Goal: Task Accomplishment & Management: Use online tool/utility

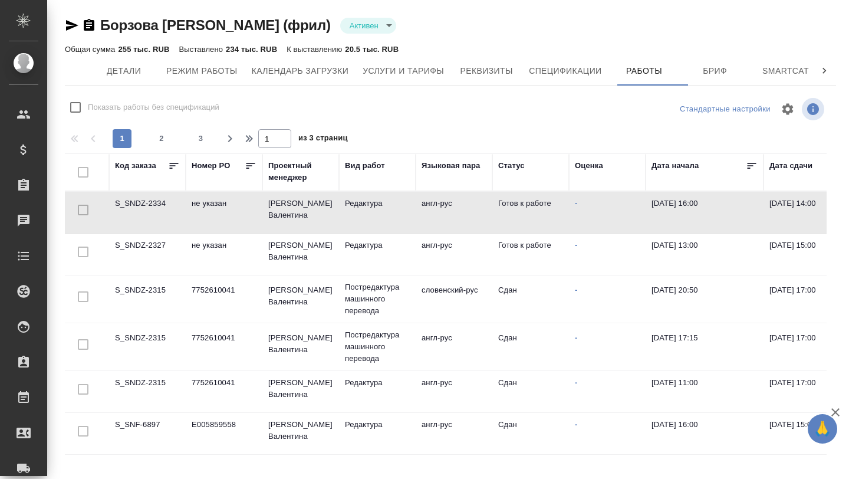
scroll to position [0, 37]
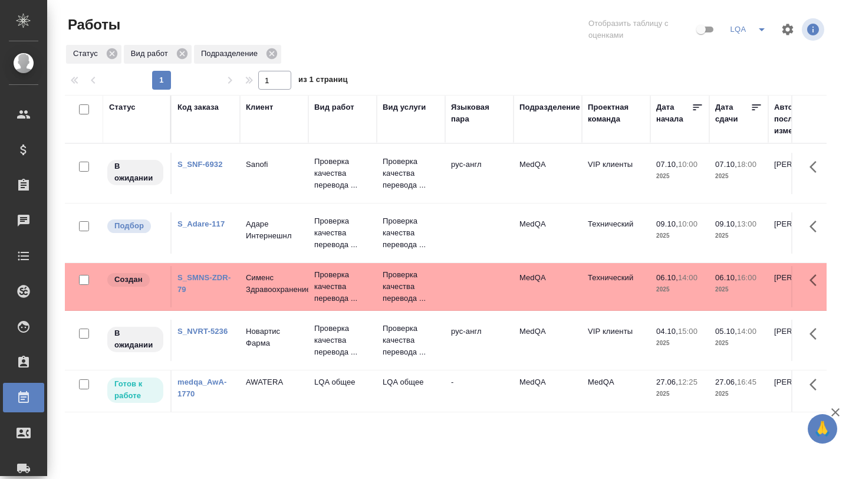
scroll to position [0, 159]
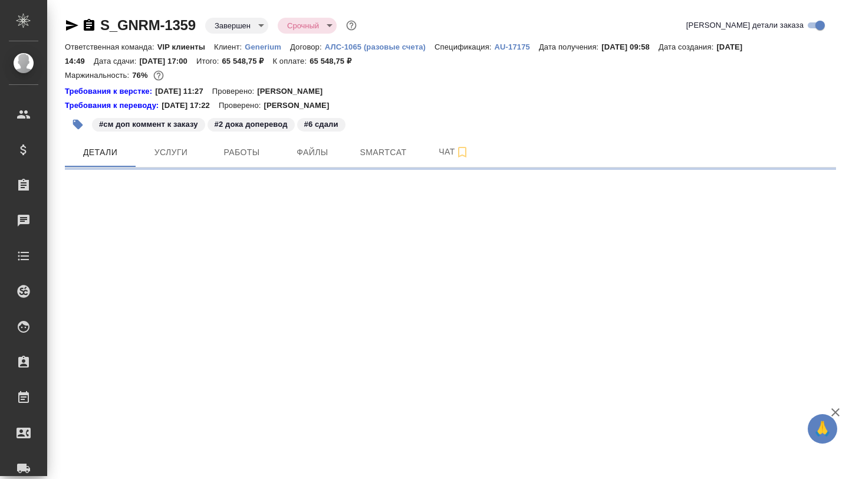
select select "RU"
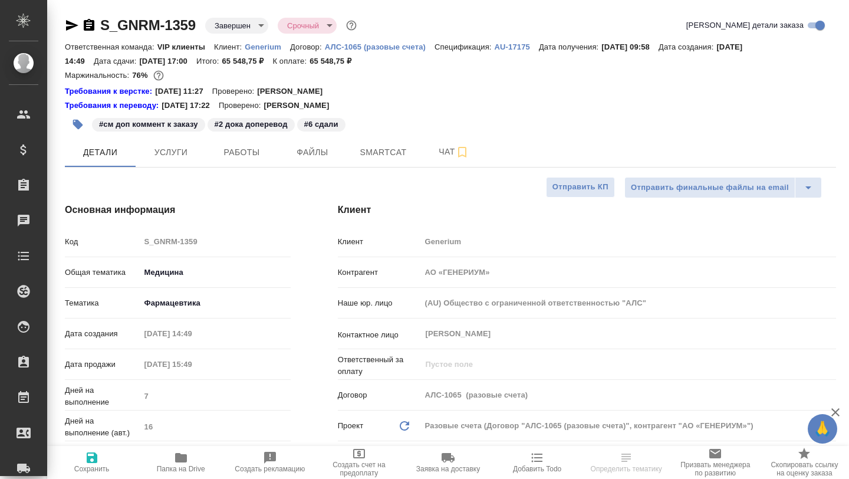
type textarea "x"
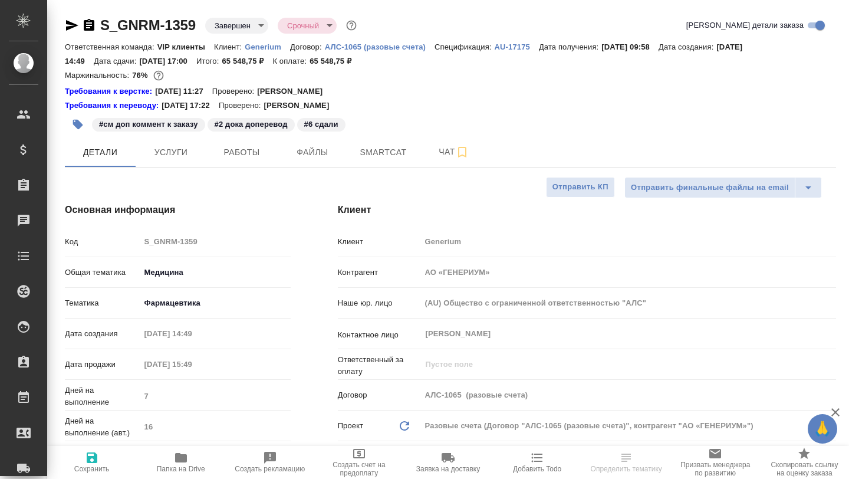
type textarea "x"
type input "[PERSON_NAME]"
type input "Комаров Роман"
click at [238, 150] on span "Работы" at bounding box center [242, 152] width 57 height 15
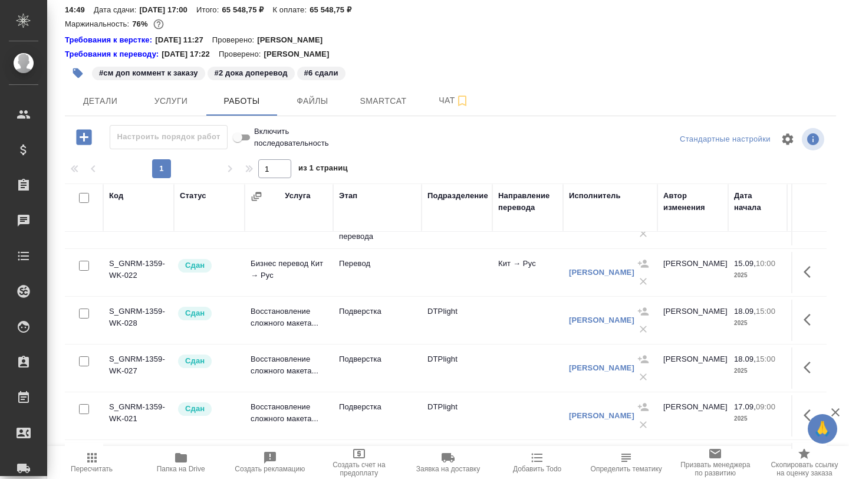
scroll to position [605, 0]
click at [182, 461] on icon "button" at bounding box center [181, 457] width 12 height 9
click at [397, 111] on button "Smartcat" at bounding box center [383, 100] width 71 height 29
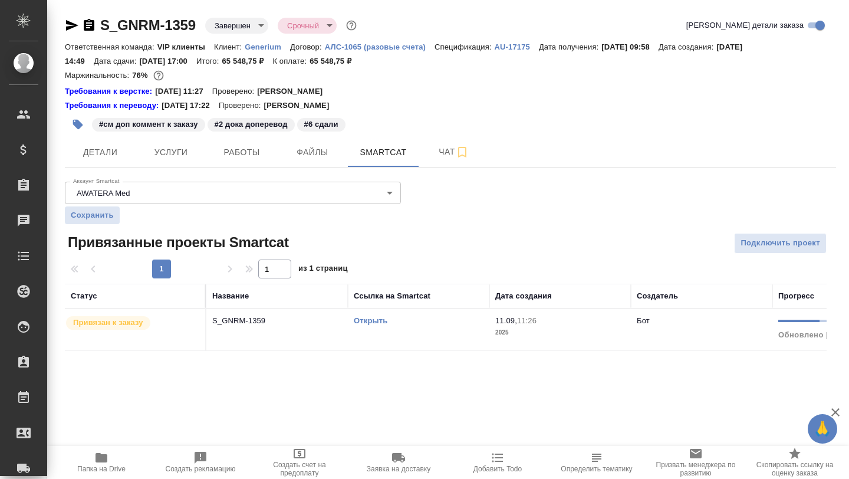
click at [372, 320] on link "Открыть" at bounding box center [371, 320] width 34 height 9
